Goal: Find specific page/section: Find specific page/section

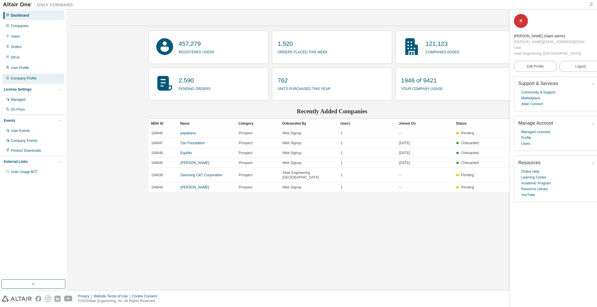
click at [24, 78] on div "Company Profile" at bounding box center [24, 78] width 26 height 5
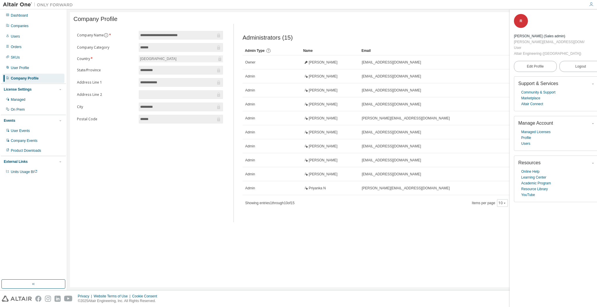
click at [595, 16] on span "button" at bounding box center [598, 17] width 6 height 9
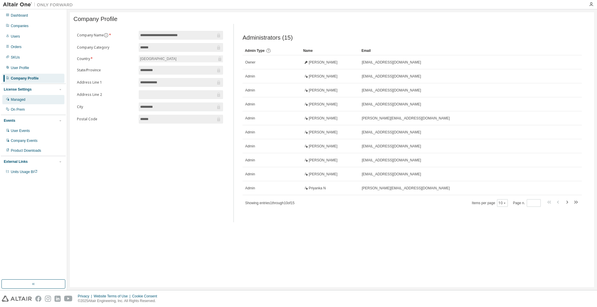
click at [23, 99] on div "Managed" at bounding box center [18, 99] width 15 height 5
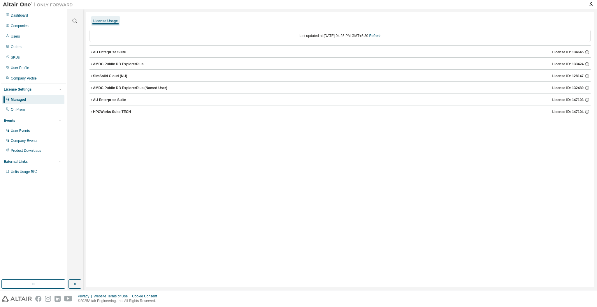
click at [90, 50] on icon "button" at bounding box center [90, 51] width 3 height 3
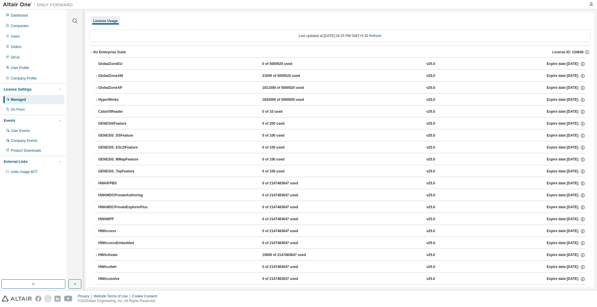
scroll to position [213, 0]
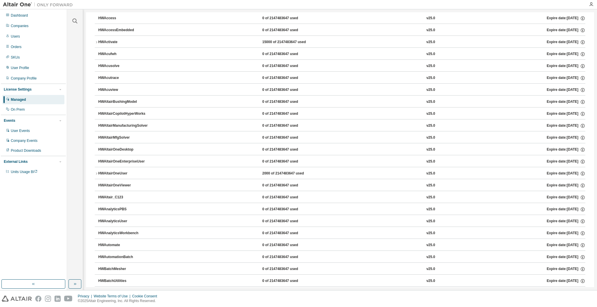
click at [96, 174] on icon "button" at bounding box center [96, 173] width 3 height 3
